Goal: Complete application form

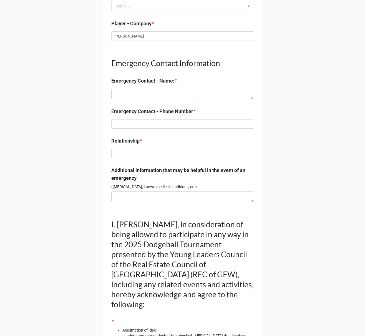
scroll to position [252, 0]
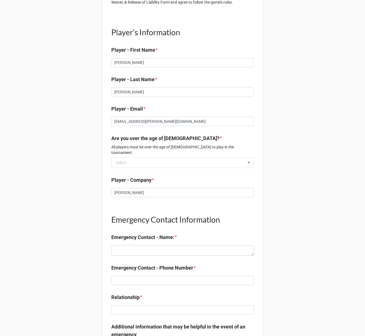
scroll to position [44, 0]
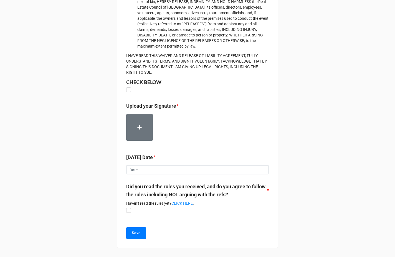
scroll to position [735, 0]
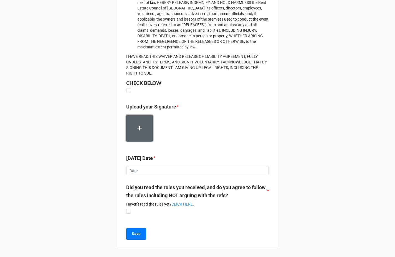
click at [137, 132] on icon "button" at bounding box center [139, 127] width 7 height 7
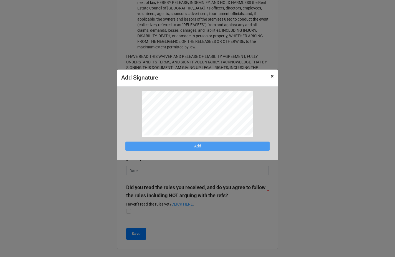
click at [272, 76] on span "×" at bounding box center [272, 76] width 3 height 7
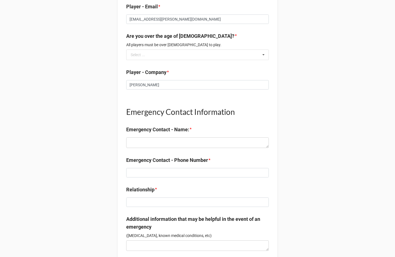
scroll to position [0, 0]
